Goal: Task Accomplishment & Management: Manage account settings

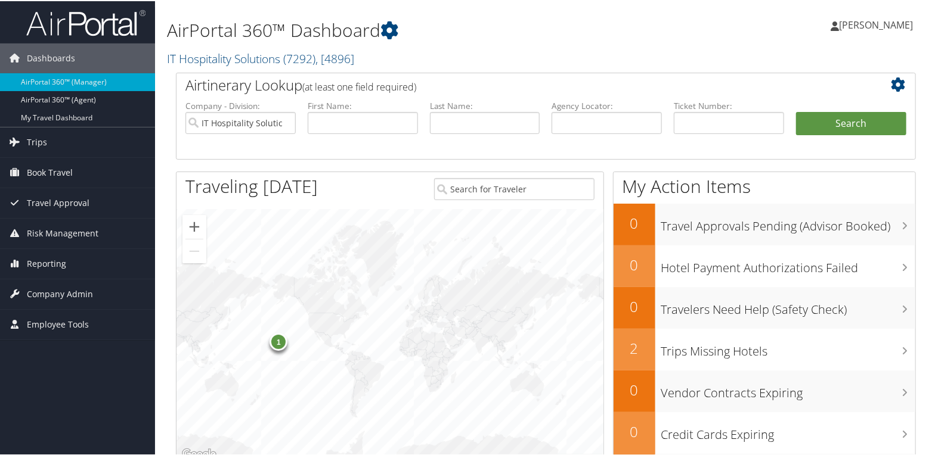
click at [403, 30] on h1 "AirPortal 360™ Dashboard" at bounding box center [419, 29] width 505 height 25
click at [399, 49] on h2 "IT Hospitality Solutions ( 7292 ) , [ 4896 ]" at bounding box center [419, 57] width 505 height 20
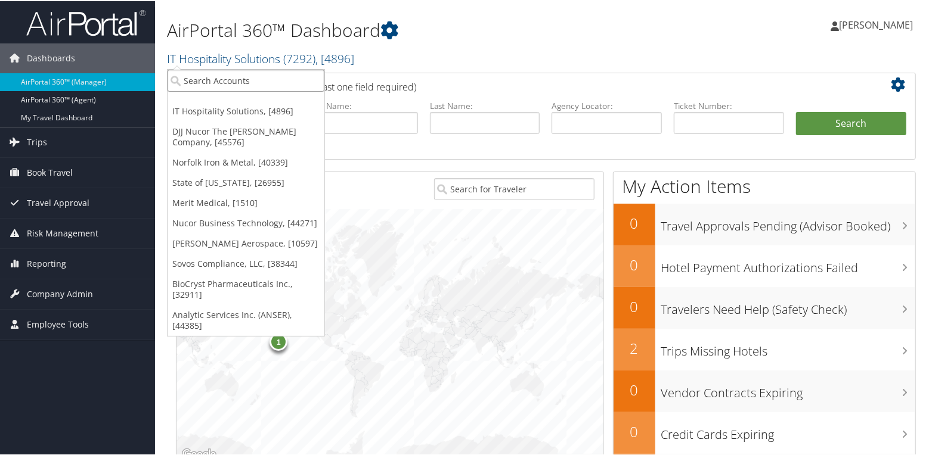
click at [185, 82] on input "search" at bounding box center [246, 80] width 157 height 22
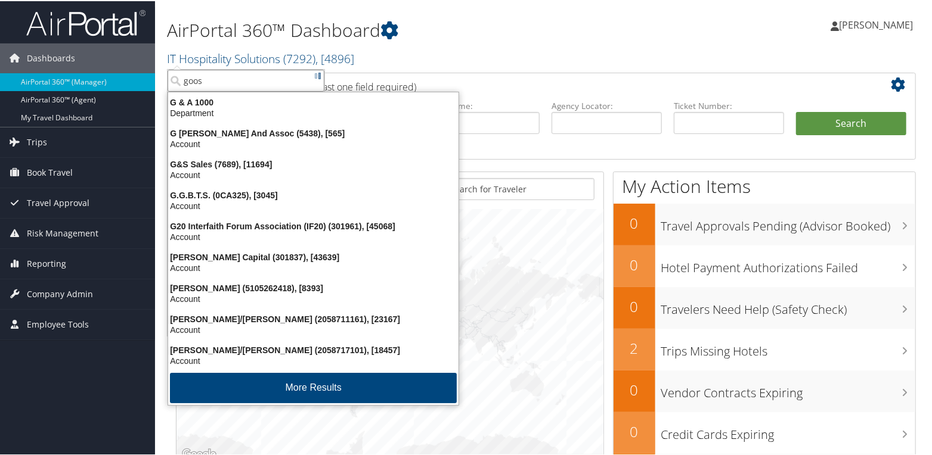
type input "goose"
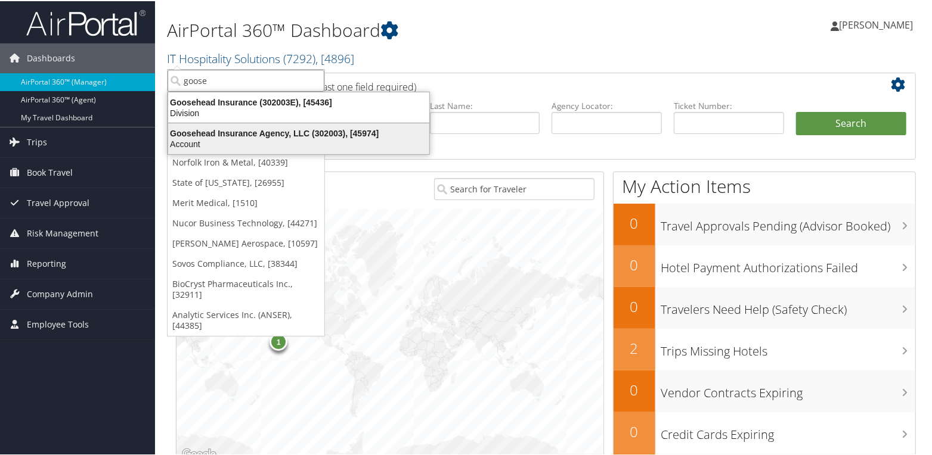
click at [268, 138] on div "Account" at bounding box center [298, 143] width 275 height 11
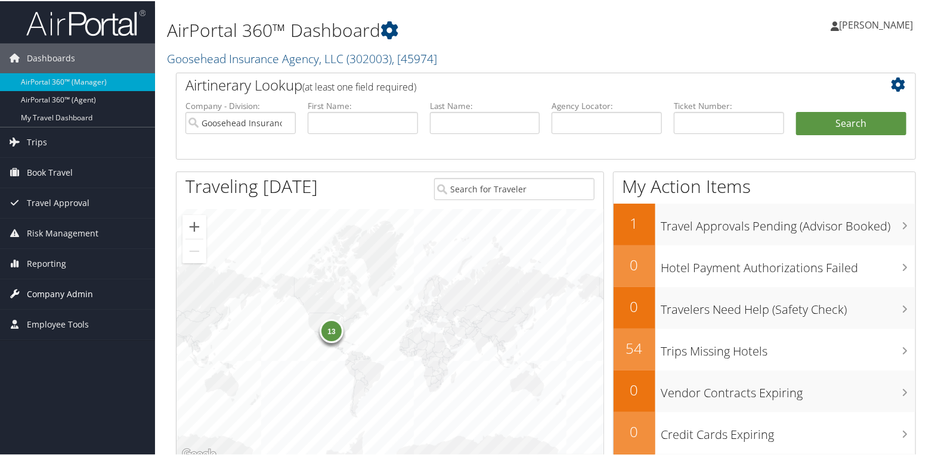
click at [44, 292] on span "Company Admin" at bounding box center [60, 293] width 66 height 30
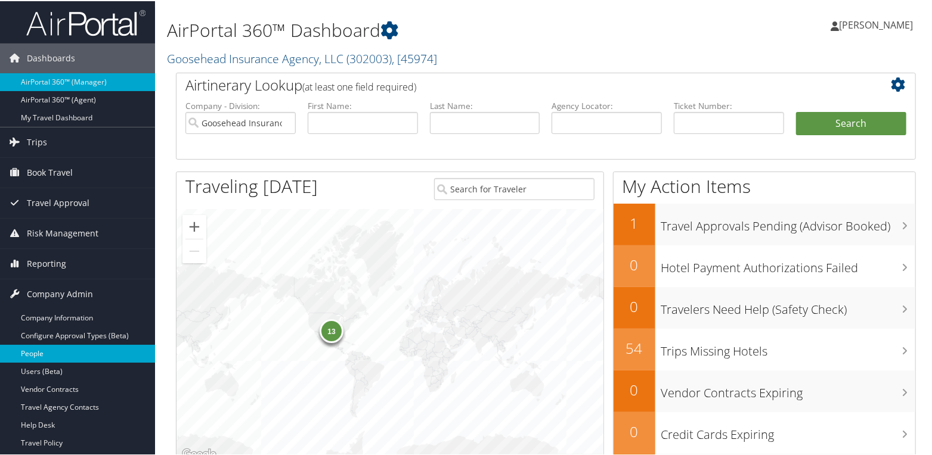
click at [39, 352] on link "People" at bounding box center [77, 353] width 155 height 18
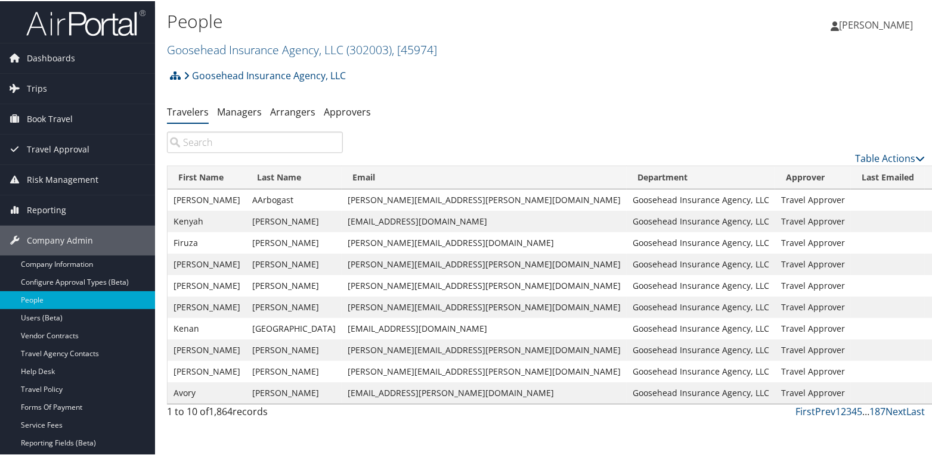
click at [237, 142] on input "search" at bounding box center [255, 141] width 176 height 21
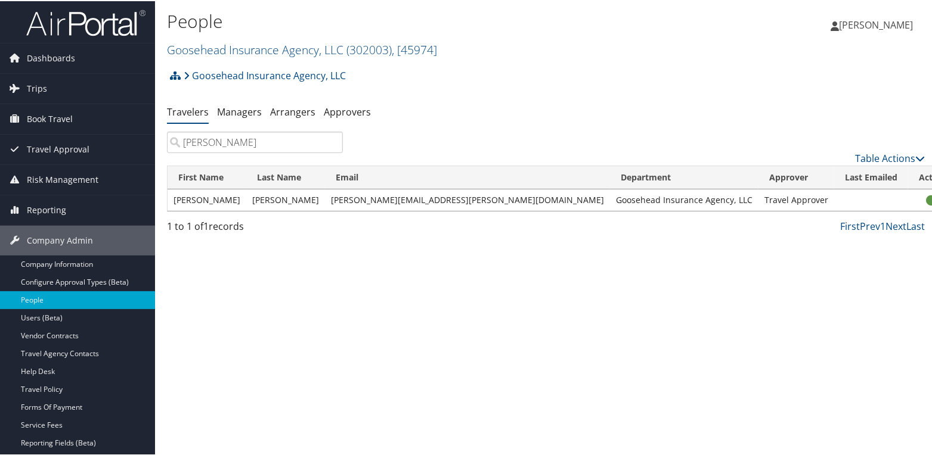
type input "christina johnson"
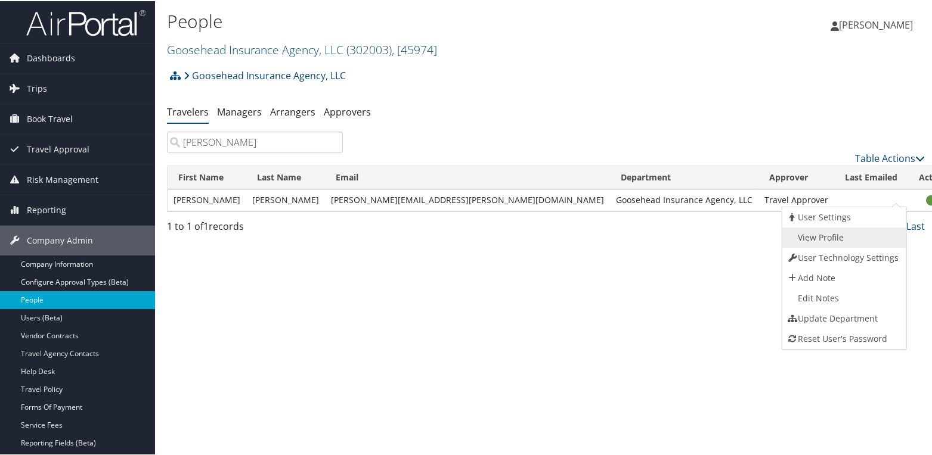
click at [855, 238] on link "View Profile" at bounding box center [842, 237] width 121 height 20
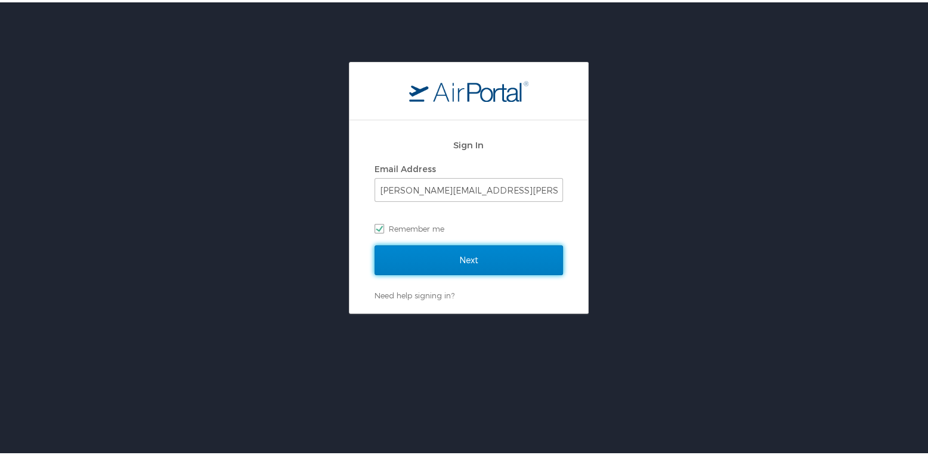
click at [470, 262] on input "Next" at bounding box center [468, 258] width 188 height 30
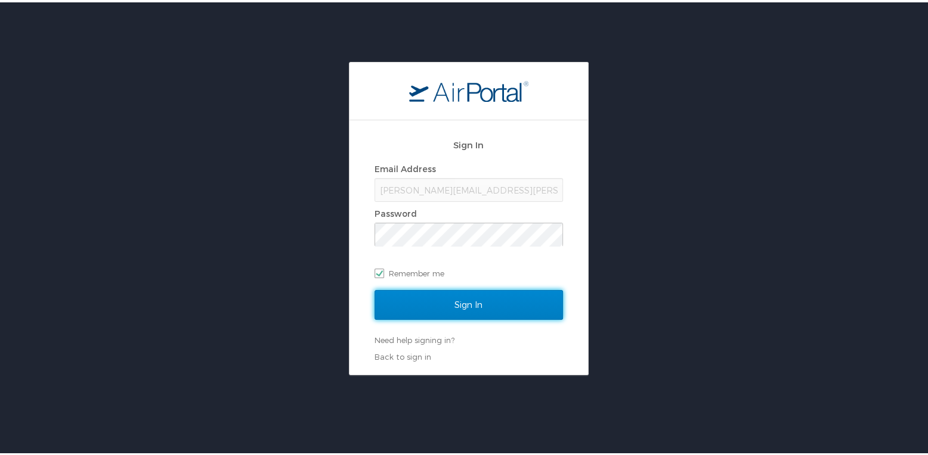
click at [454, 306] on input "Sign In" at bounding box center [468, 303] width 188 height 30
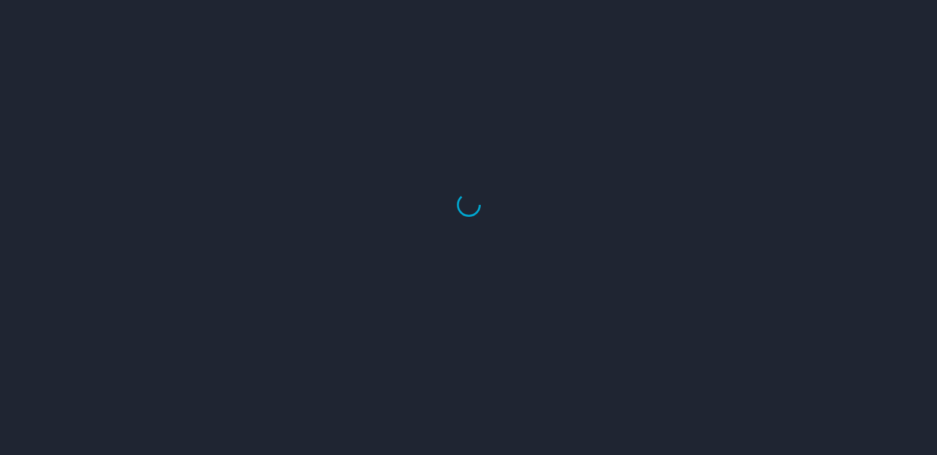
select select "US"
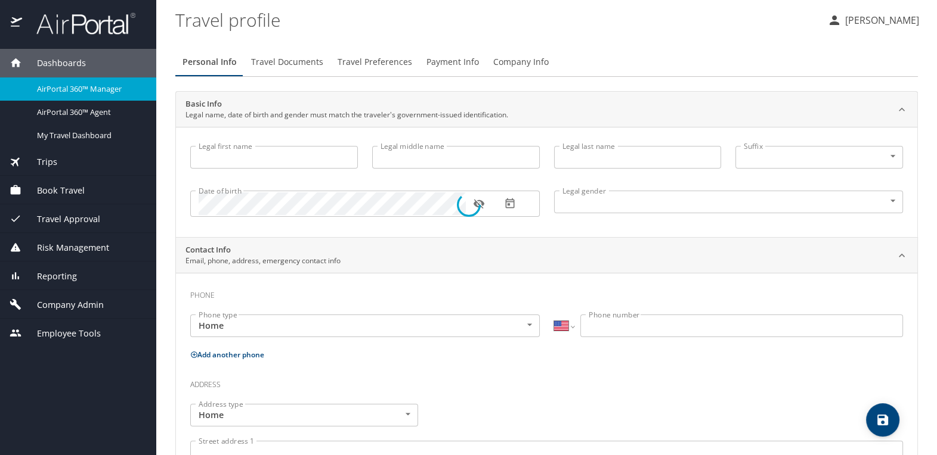
type input "[PERSON_NAME]"
type input "[DEMOGRAPHIC_DATA]"
type input "[GEOGRAPHIC_DATA]"
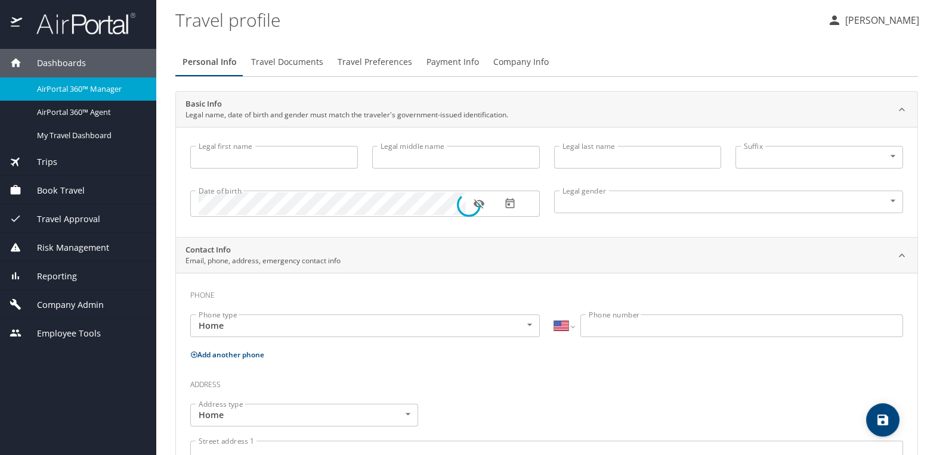
type input "Jordan"
type input "[PHONE_NUMBER]"
select select "US"
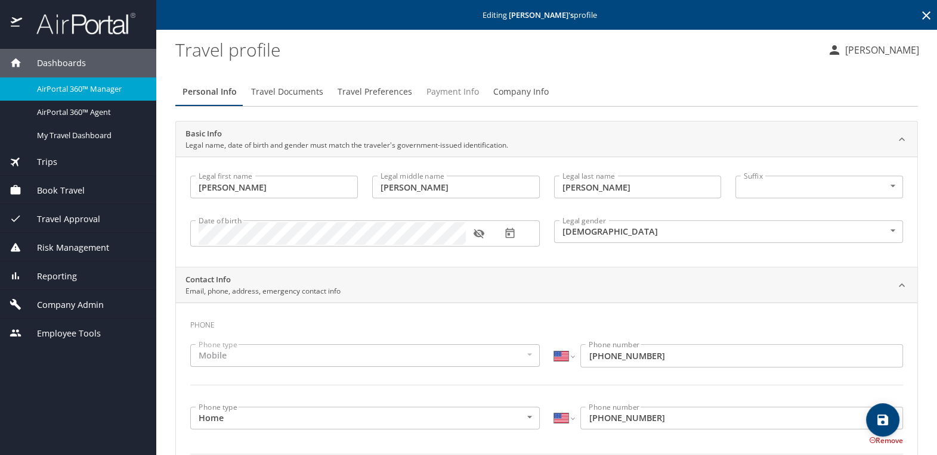
click at [448, 92] on span "Payment Info" at bounding box center [452, 92] width 52 height 15
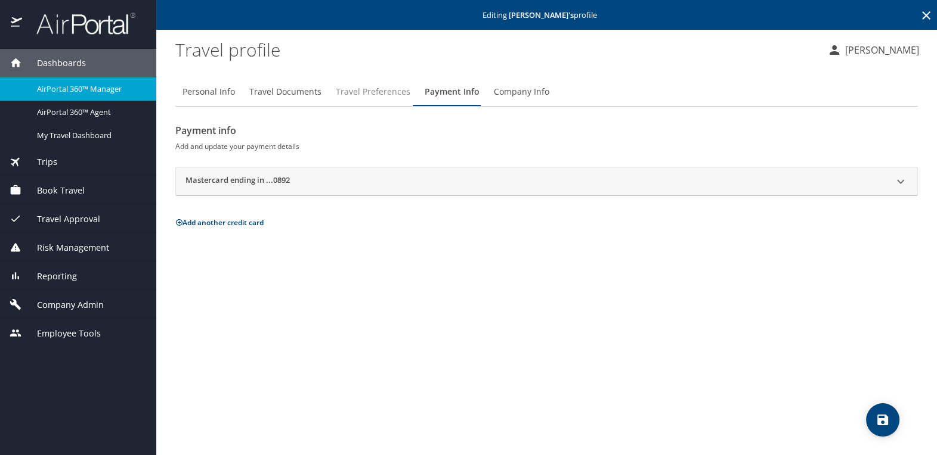
click at [378, 94] on span "Travel Preferences" at bounding box center [373, 92] width 75 height 15
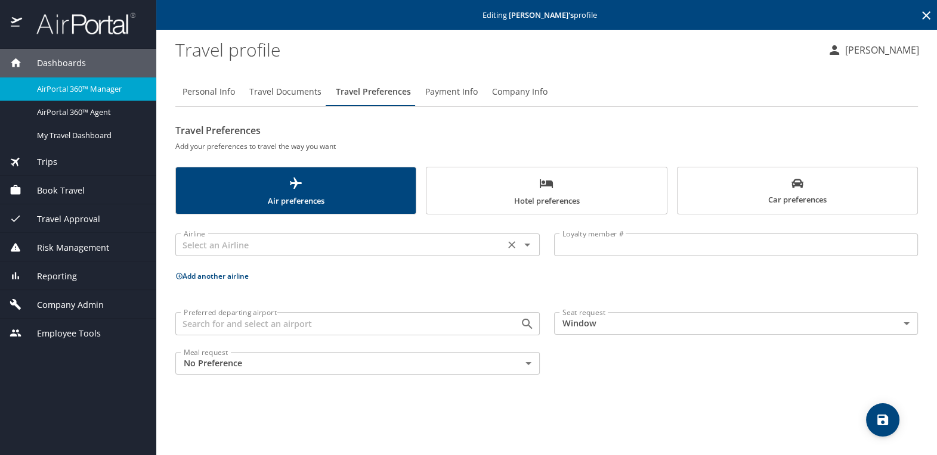
click at [295, 243] on input "text" at bounding box center [340, 245] width 322 height 16
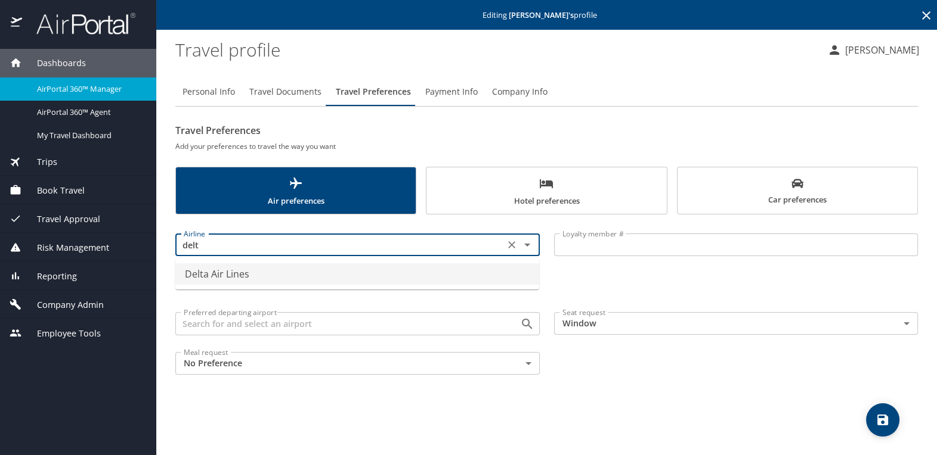
click at [288, 266] on li "Delta Air Lines" at bounding box center [357, 274] width 364 height 21
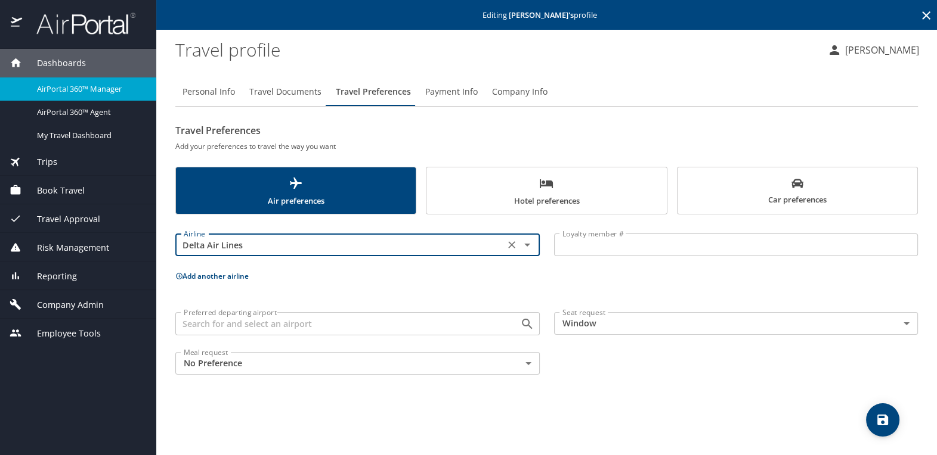
type input "Delta Air Lines"
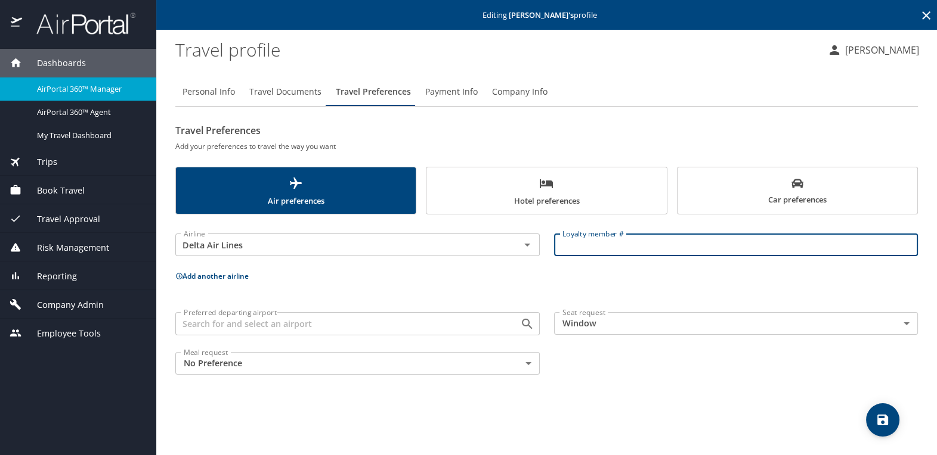
click at [588, 245] on input "Loyalty member #" at bounding box center [736, 245] width 364 height 23
type input "9148358220"
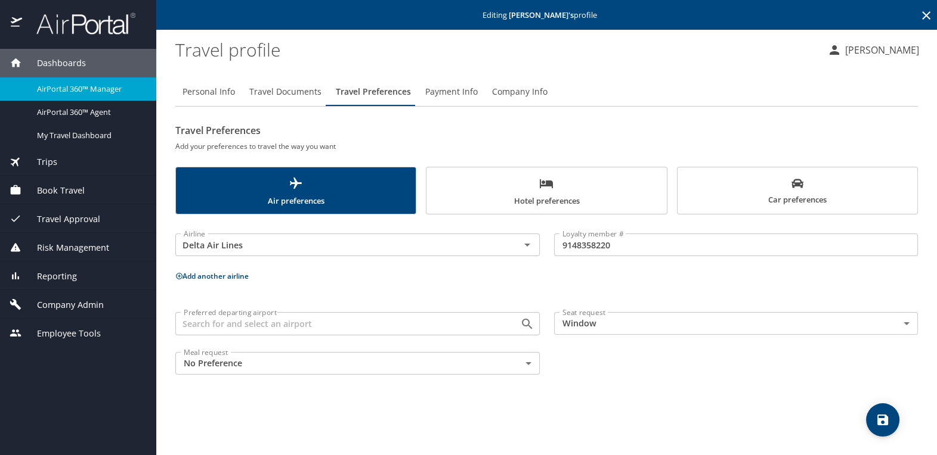
click at [179, 277] on icon at bounding box center [179, 276] width 7 height 7
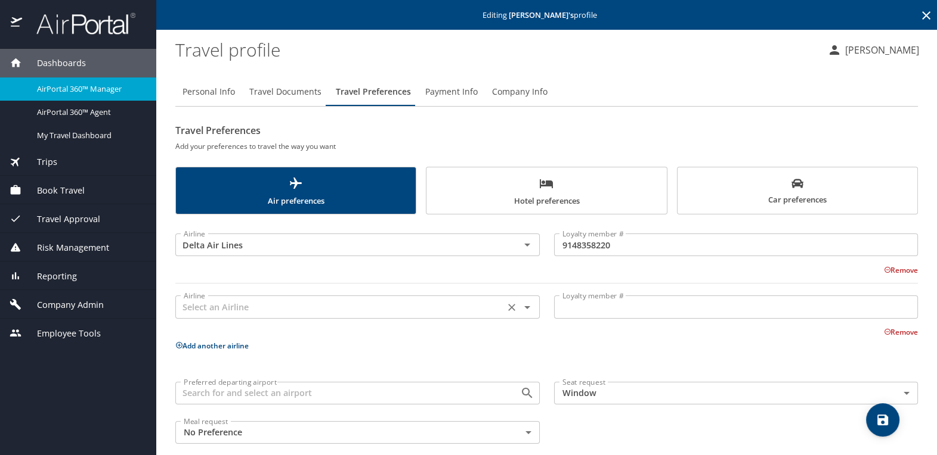
click at [194, 309] on input "text" at bounding box center [340, 307] width 322 height 16
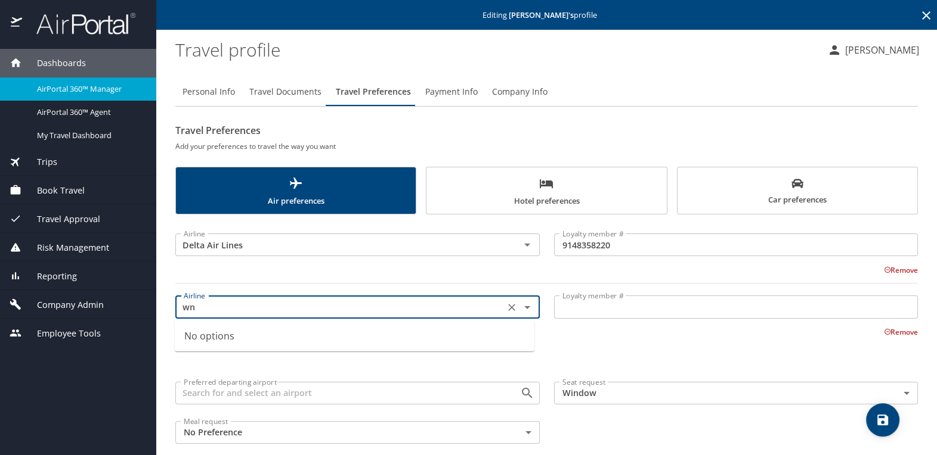
drag, startPoint x: 201, startPoint y: 309, endPoint x: 176, endPoint y: 309, distance: 25.0
click at [176, 309] on div "wn Airline" at bounding box center [357, 307] width 364 height 23
click at [199, 333] on li "Southwest Airlines" at bounding box center [355, 336] width 360 height 21
type input "Southwest Airlines"
click at [562, 306] on input "Loyalty member #" at bounding box center [736, 307] width 364 height 23
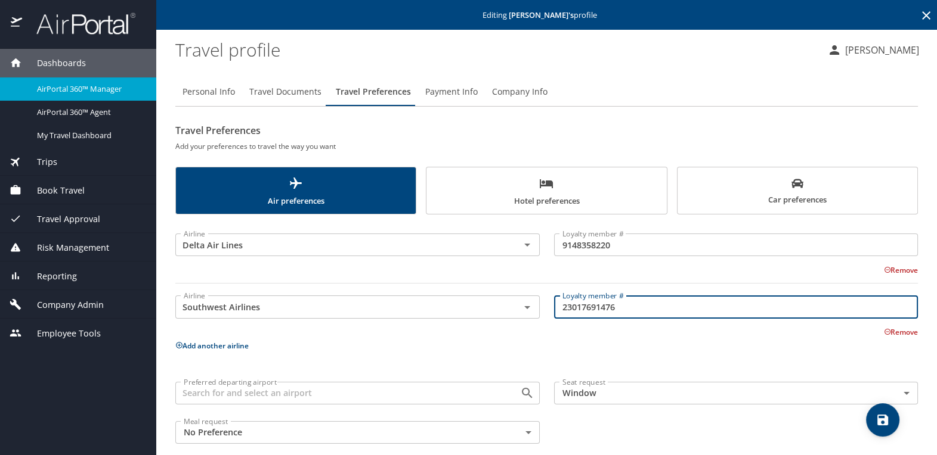
type input "23017691476"
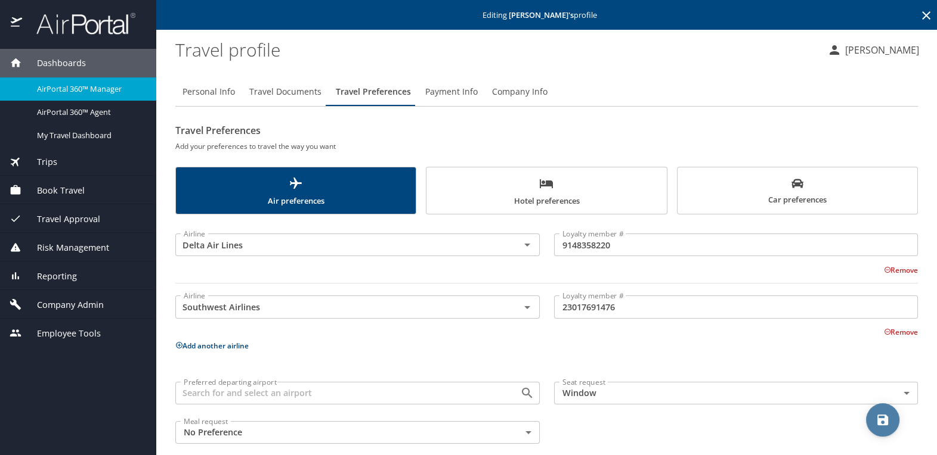
click at [873, 412] on button "save" at bounding box center [882, 420] width 33 height 33
click at [286, 92] on span "Travel Documents" at bounding box center [285, 92] width 72 height 15
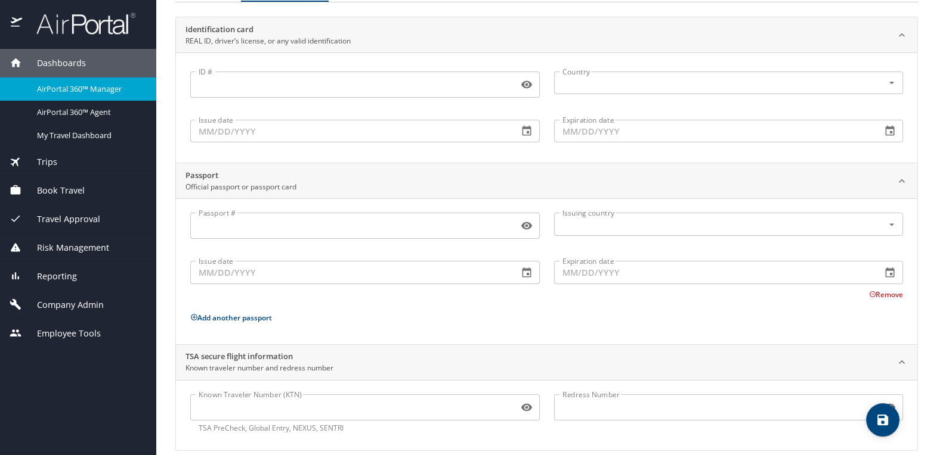
scroll to position [117, 0]
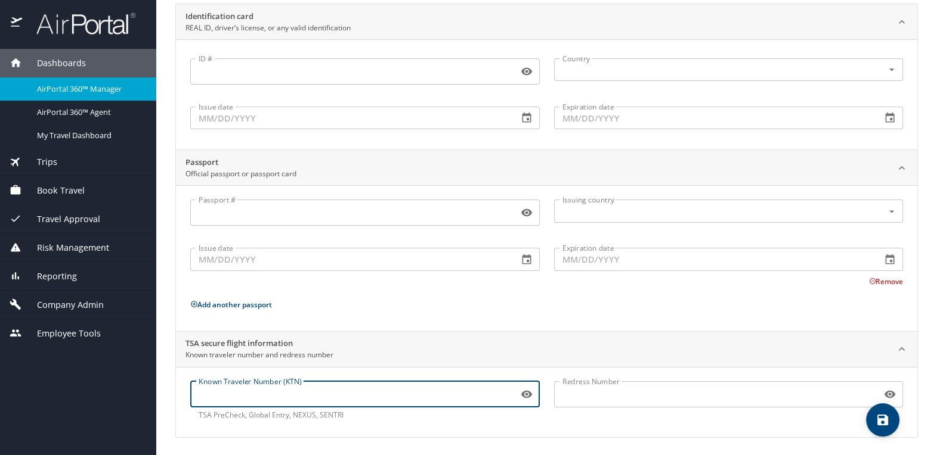
click at [215, 393] on input "Known Traveler Number (KTN)" at bounding box center [351, 394] width 323 height 23
type input "ac6kndany"
click at [881, 410] on button "save" at bounding box center [882, 420] width 33 height 33
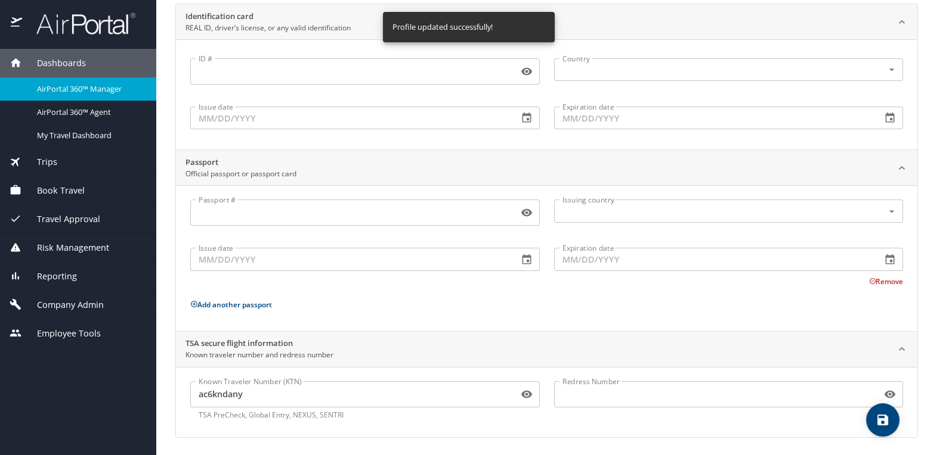
scroll to position [0, 0]
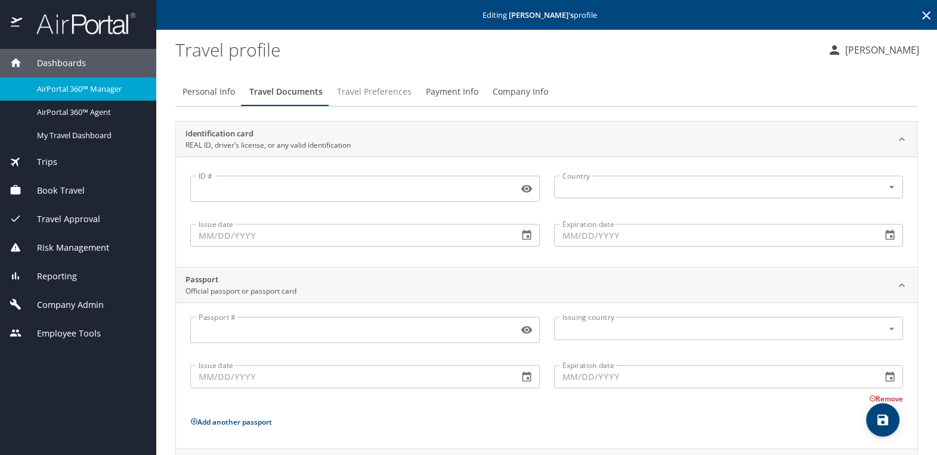
click at [399, 90] on span "Travel Preferences" at bounding box center [374, 92] width 75 height 15
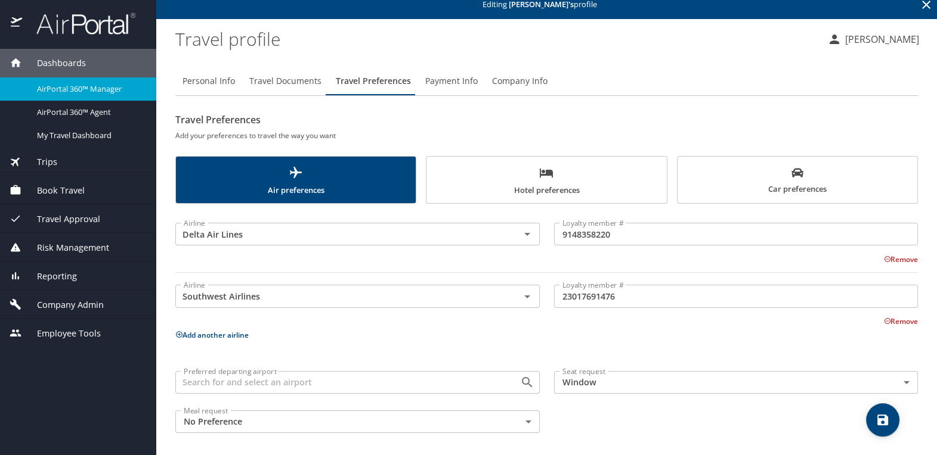
scroll to position [14, 0]
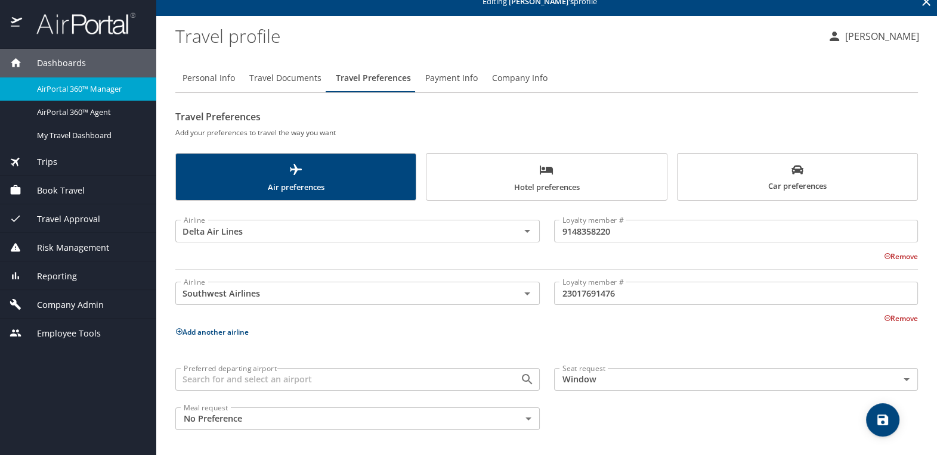
click at [538, 189] on span "Hotel preferences" at bounding box center [545, 179] width 225 height 32
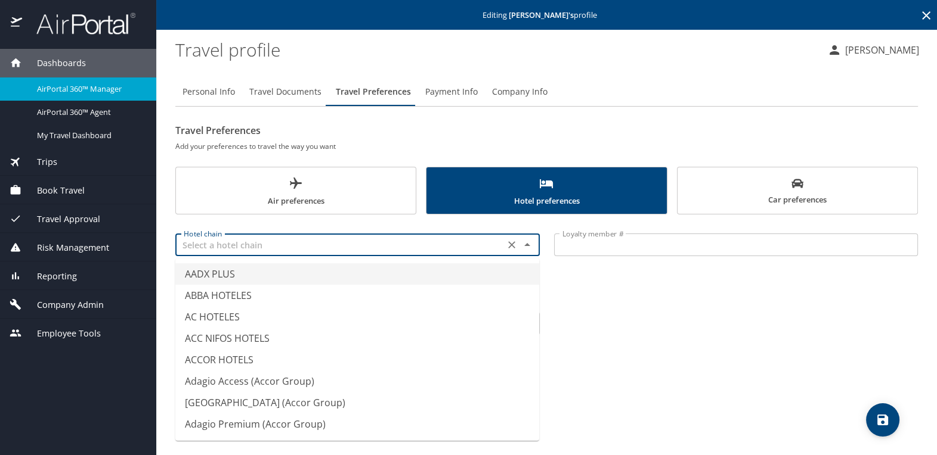
click at [296, 243] on input "text" at bounding box center [340, 245] width 322 height 16
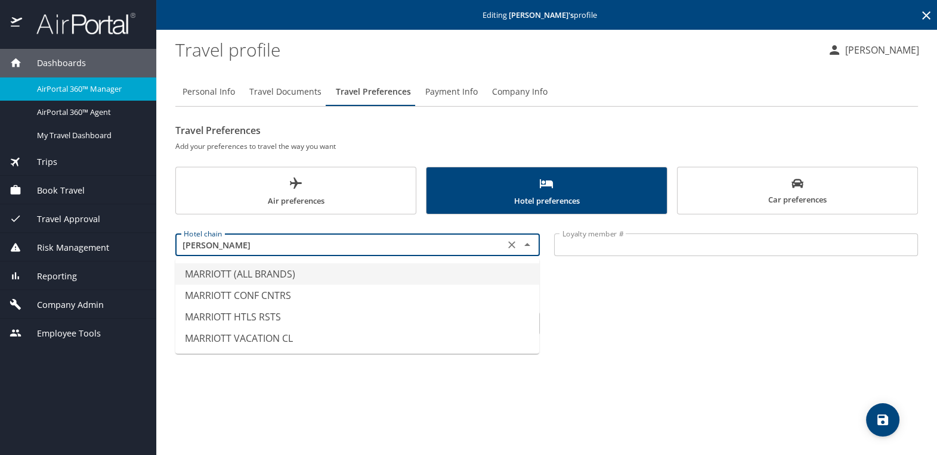
click at [241, 272] on li "MARRIOTT (ALL BRANDS)" at bounding box center [357, 274] width 364 height 21
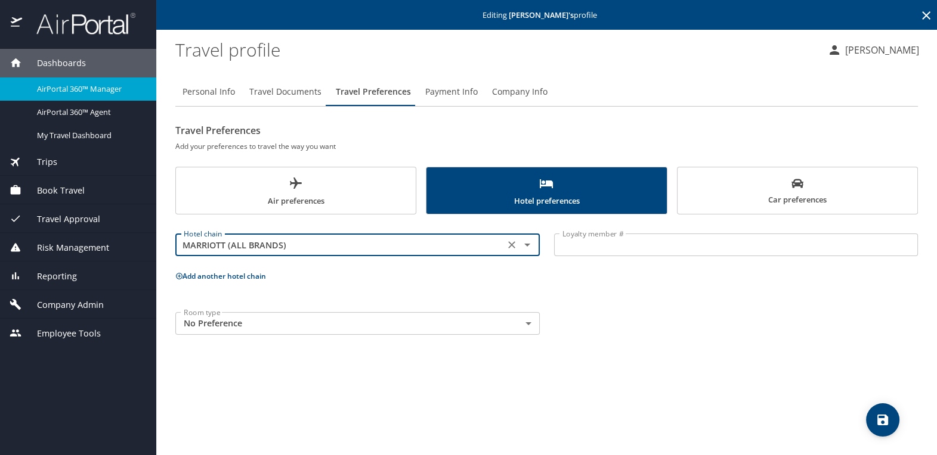
type input "MARRIOTT (ALL BRANDS)"
click at [575, 244] on input "Loyalty member #" at bounding box center [736, 245] width 364 height 23
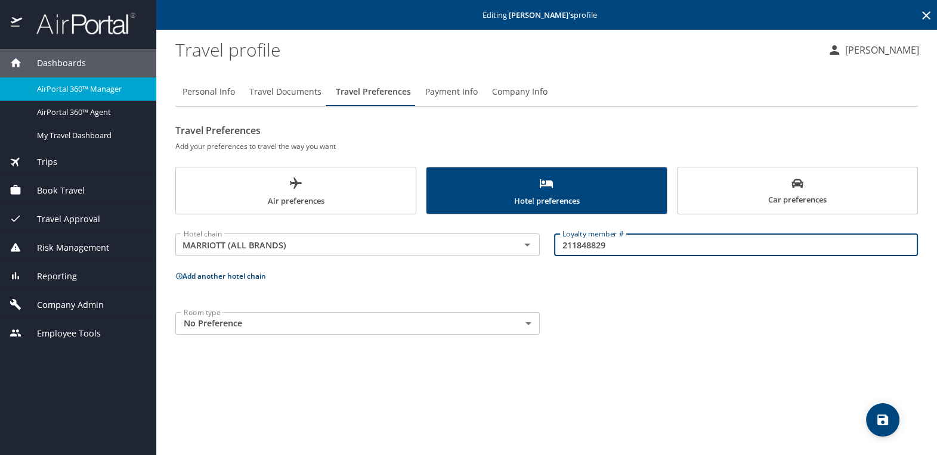
type input "211848829"
click at [892, 408] on button "save" at bounding box center [882, 420] width 33 height 33
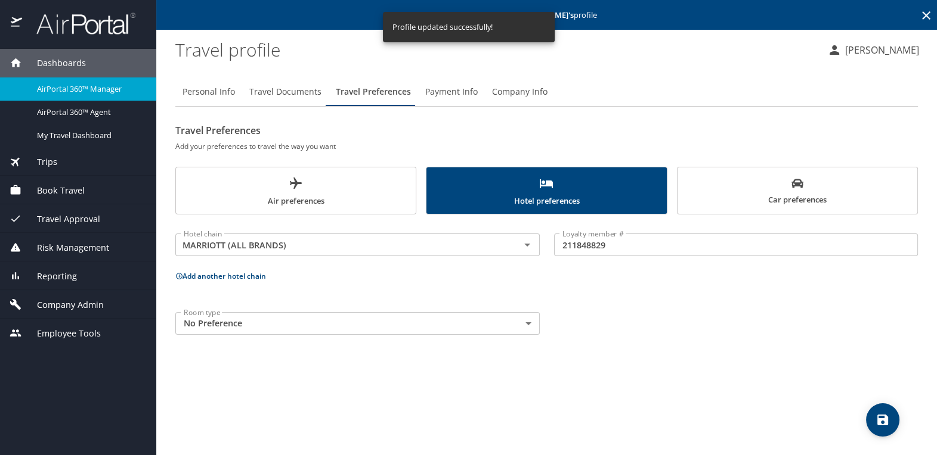
click at [213, 93] on span "Personal Info" at bounding box center [208, 92] width 52 height 15
select select "US"
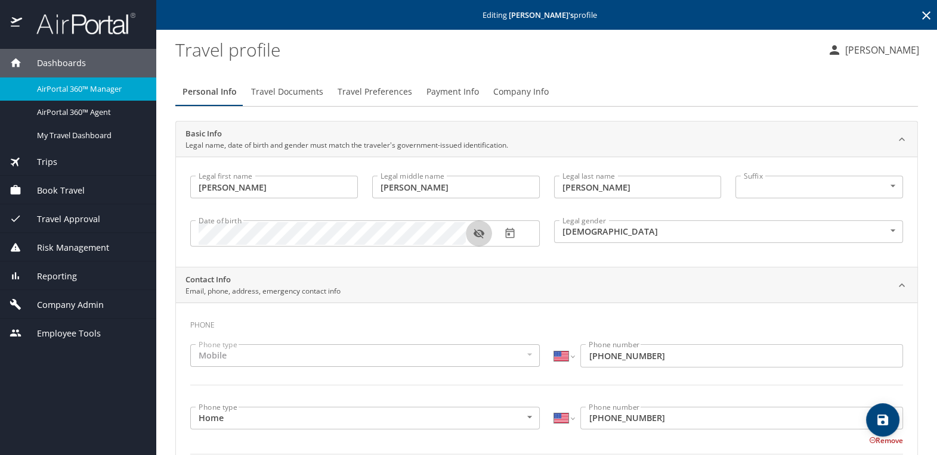
click at [480, 234] on icon "button" at bounding box center [479, 234] width 12 height 12
click at [887, 410] on button "save" at bounding box center [882, 420] width 33 height 33
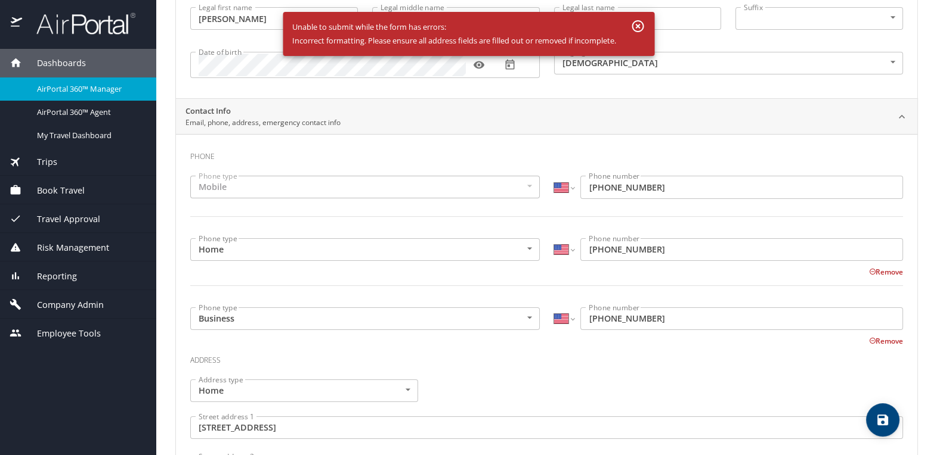
scroll to position [179, 0]
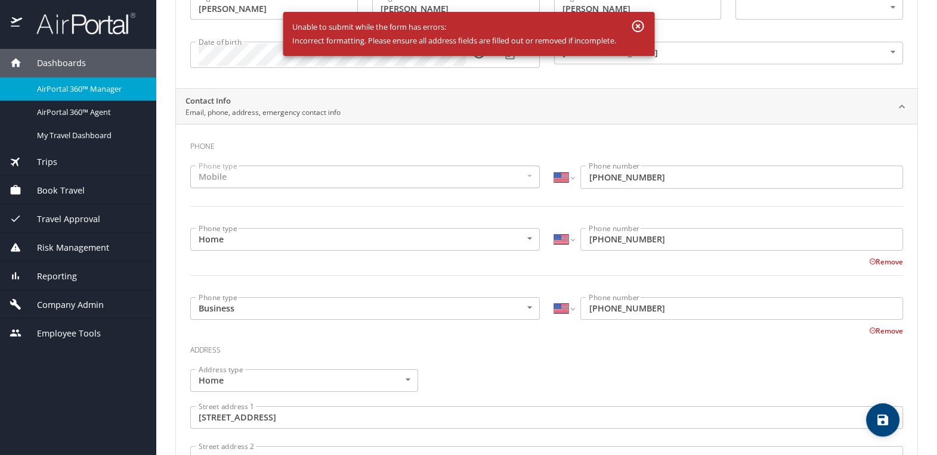
click at [880, 263] on button "Remove" at bounding box center [886, 262] width 34 height 10
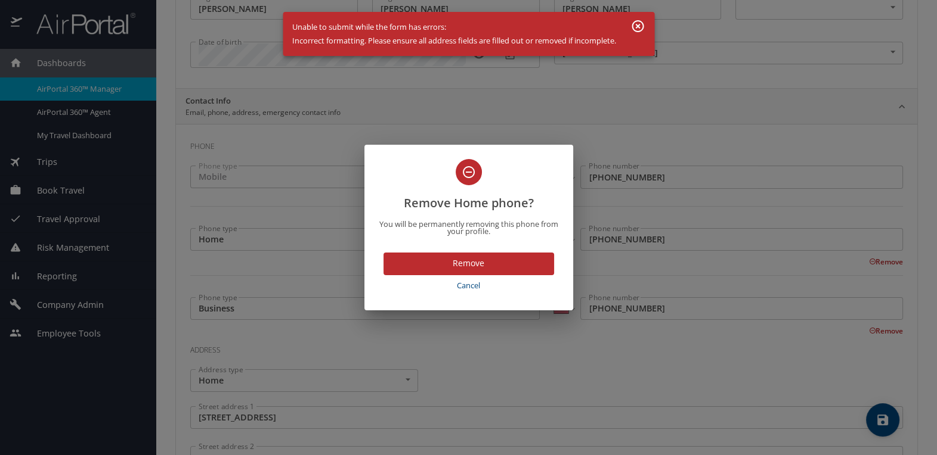
click at [459, 264] on span "Remove" at bounding box center [468, 263] width 151 height 15
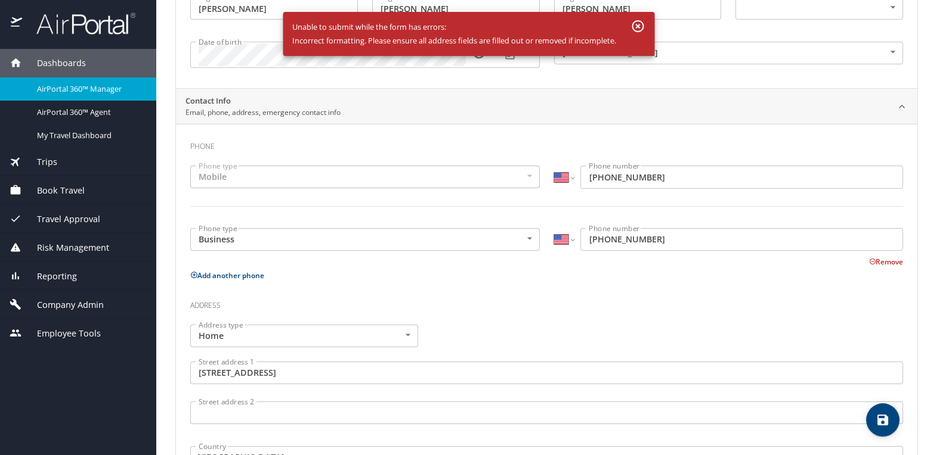
click at [886, 262] on button "Remove" at bounding box center [886, 262] width 34 height 10
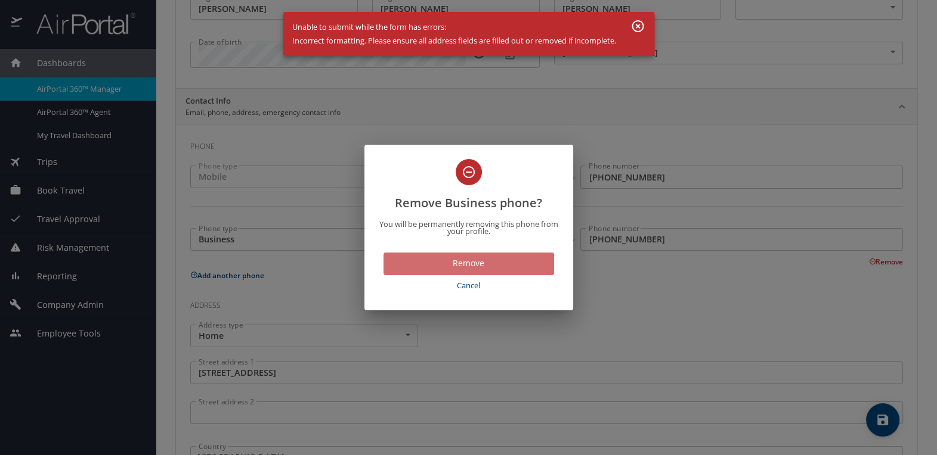
click at [467, 266] on span "Remove" at bounding box center [468, 263] width 151 height 15
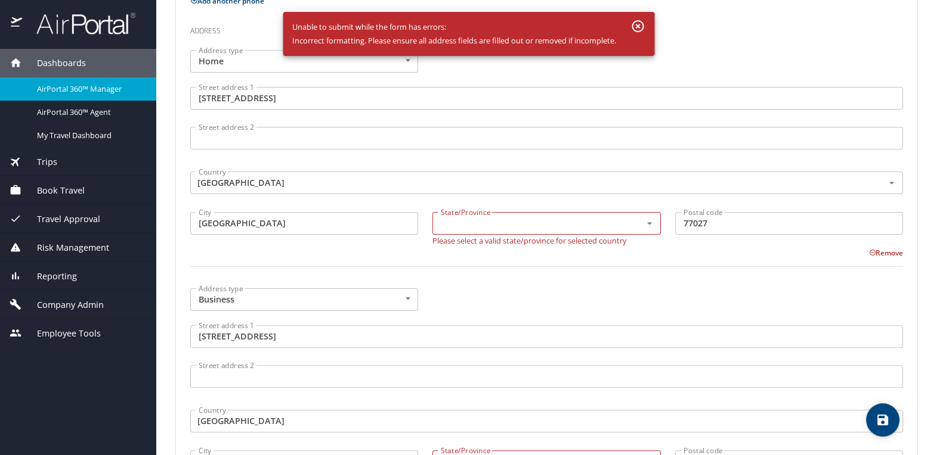
scroll to position [476, 0]
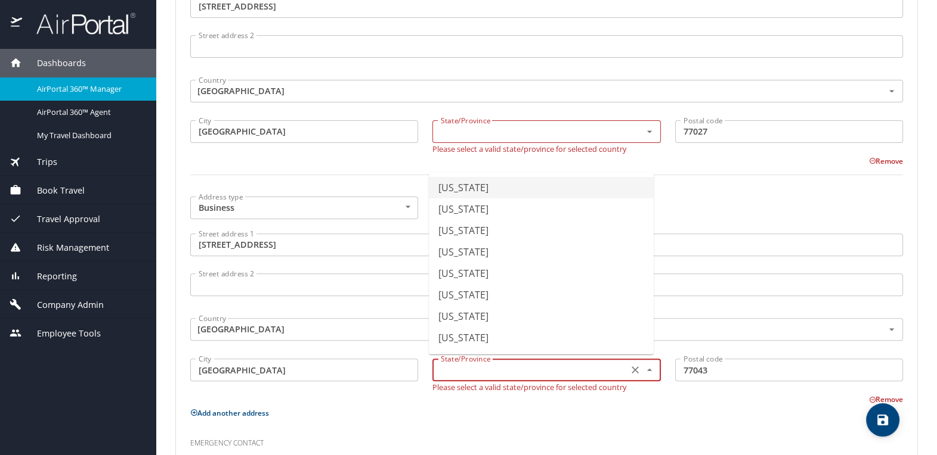
click at [450, 369] on input "text" at bounding box center [528, 370] width 185 height 16
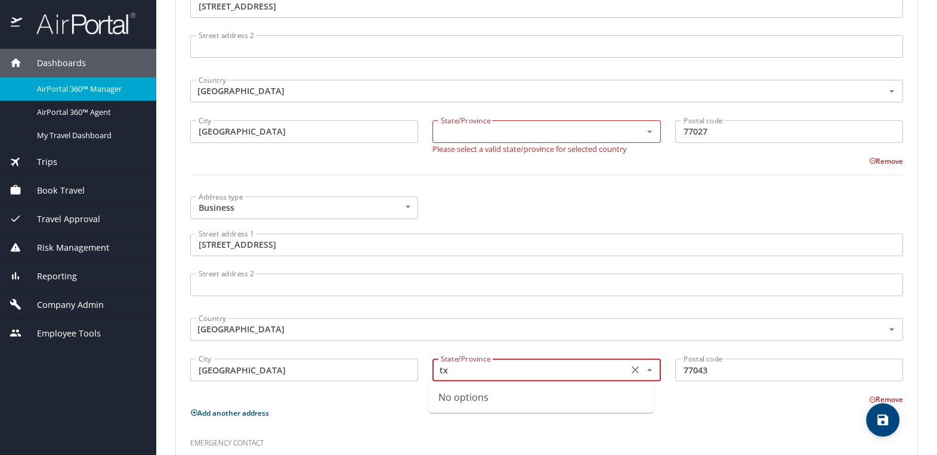
drag, startPoint x: 448, startPoint y: 370, endPoint x: 436, endPoint y: 370, distance: 12.5
click at [436, 370] on input "tx" at bounding box center [528, 370] width 185 height 16
click at [450, 397] on li "[US_STATE]" at bounding box center [541, 397] width 225 height 21
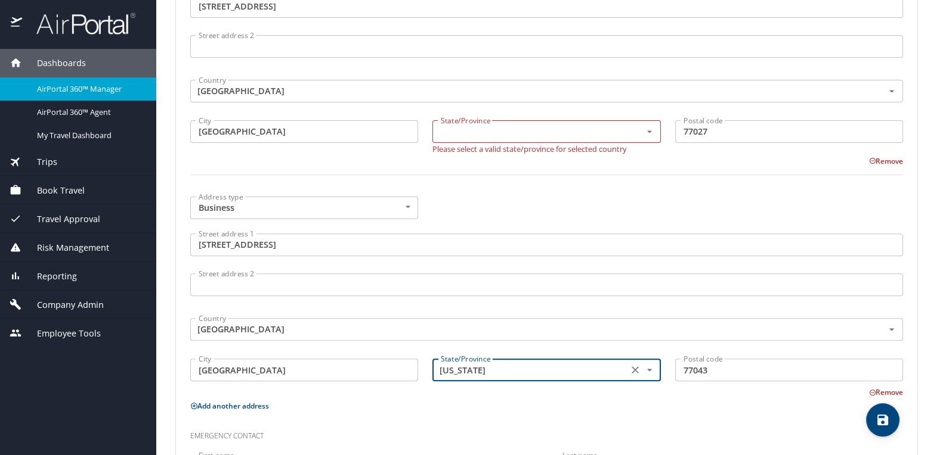
type input "[US_STATE]"
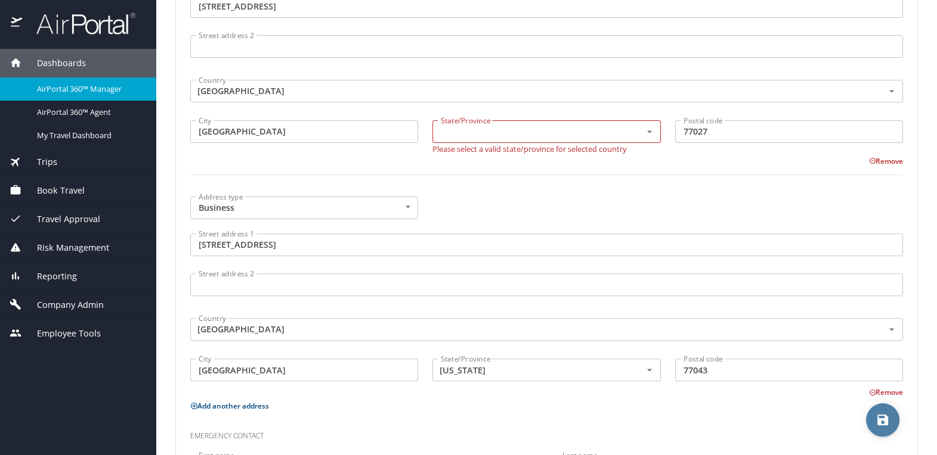
click at [871, 415] on span "save" at bounding box center [882, 420] width 33 height 14
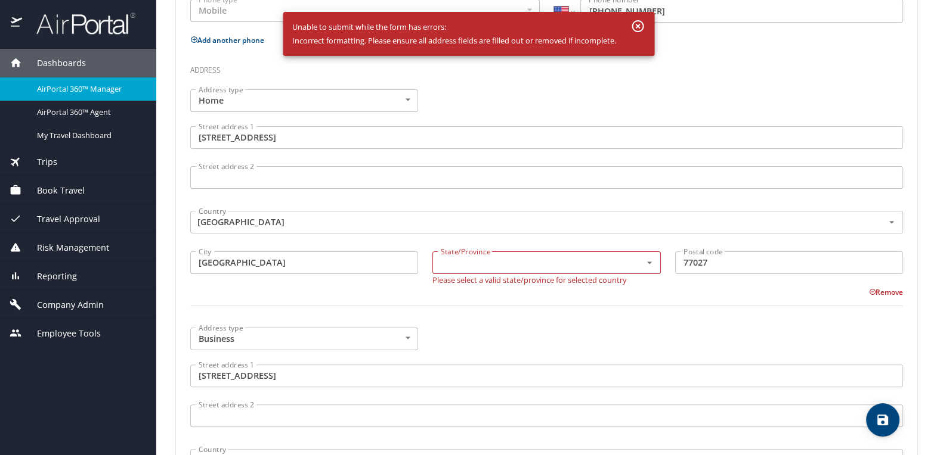
scroll to position [337, 0]
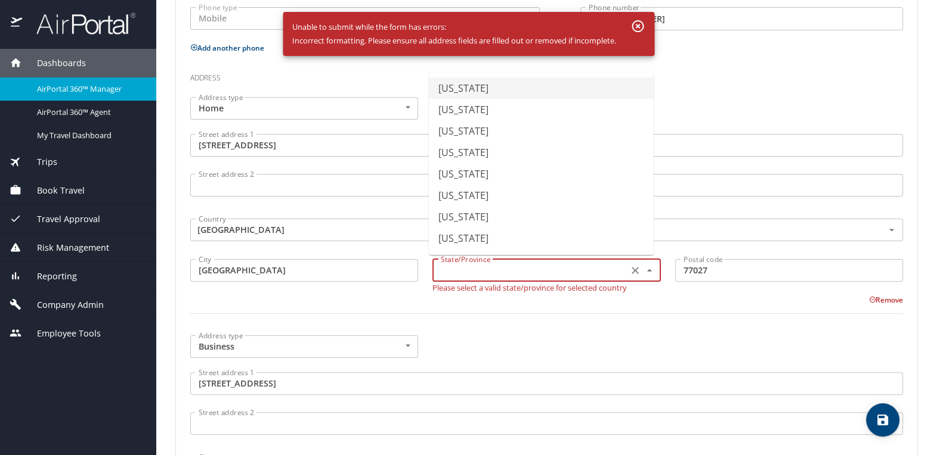
click at [455, 268] on input "text" at bounding box center [528, 271] width 185 height 16
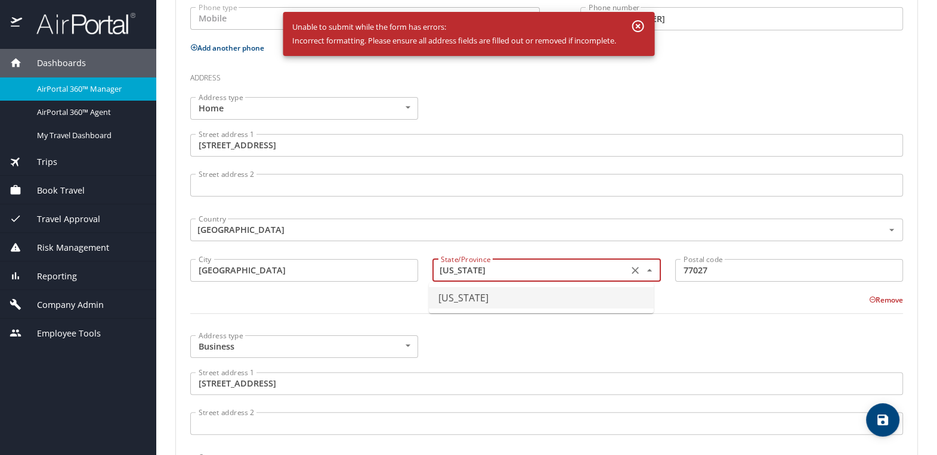
click at [468, 295] on li "[US_STATE]" at bounding box center [541, 297] width 225 height 21
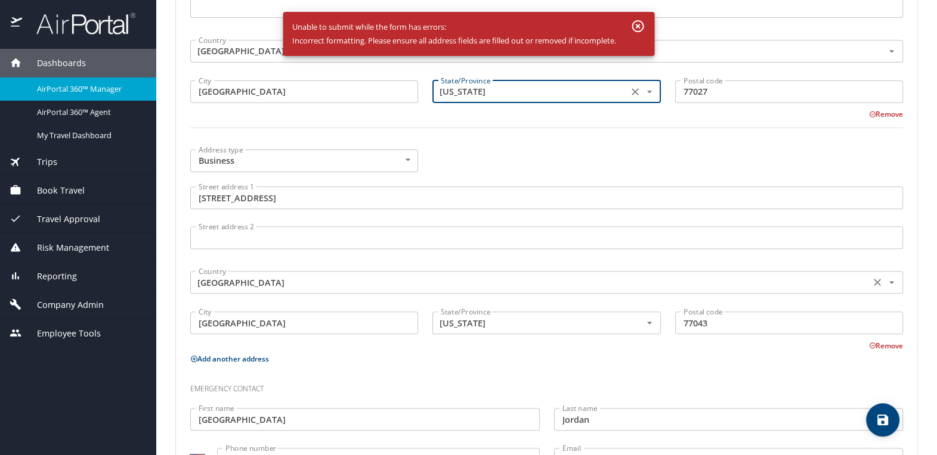
scroll to position [569, 0]
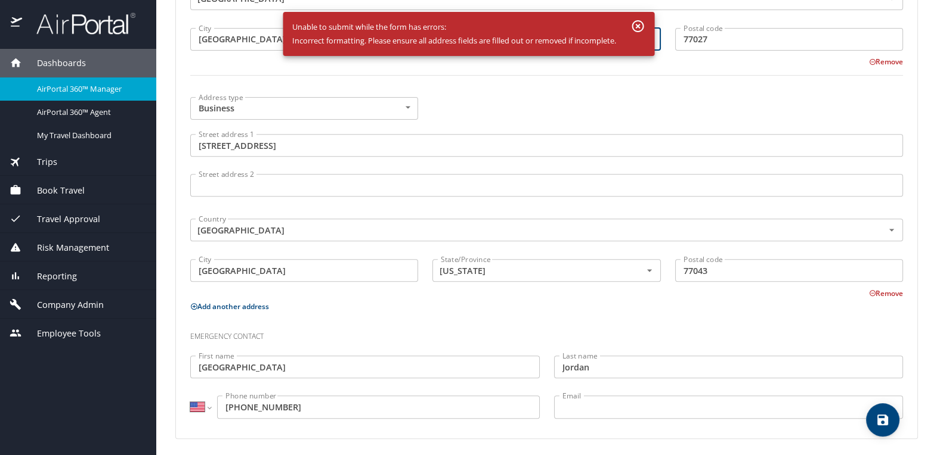
type input "[US_STATE]"
click at [869, 418] on span "save" at bounding box center [882, 420] width 33 height 14
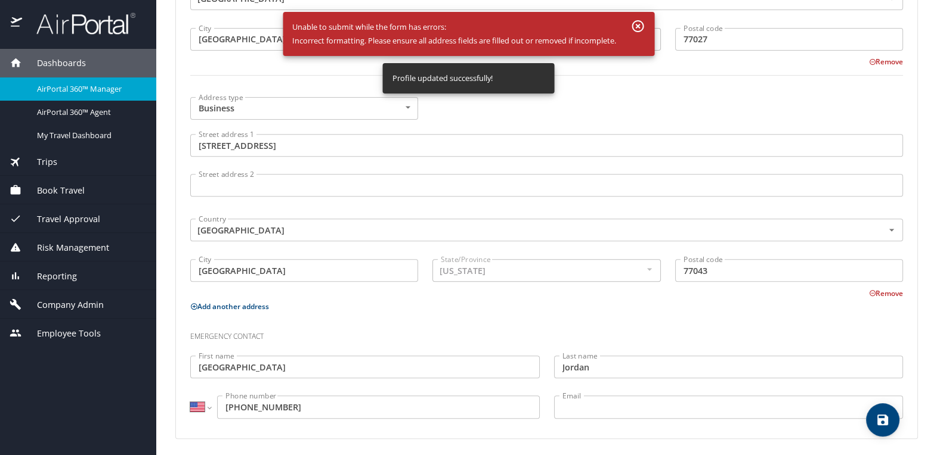
select select "US"
